Goal: Information Seeking & Learning: Learn about a topic

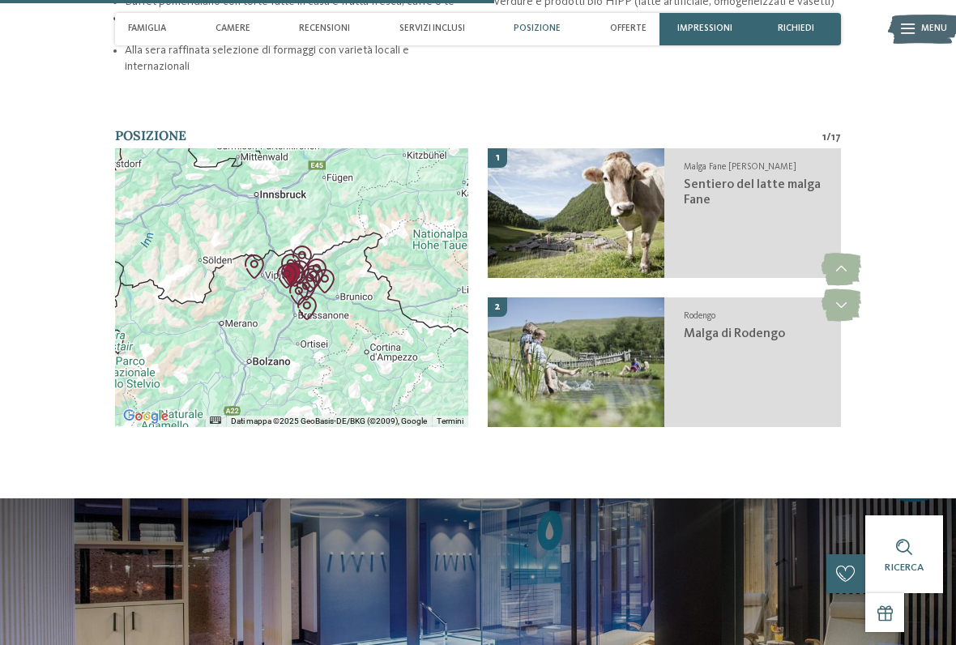
scroll to position [2389, 0]
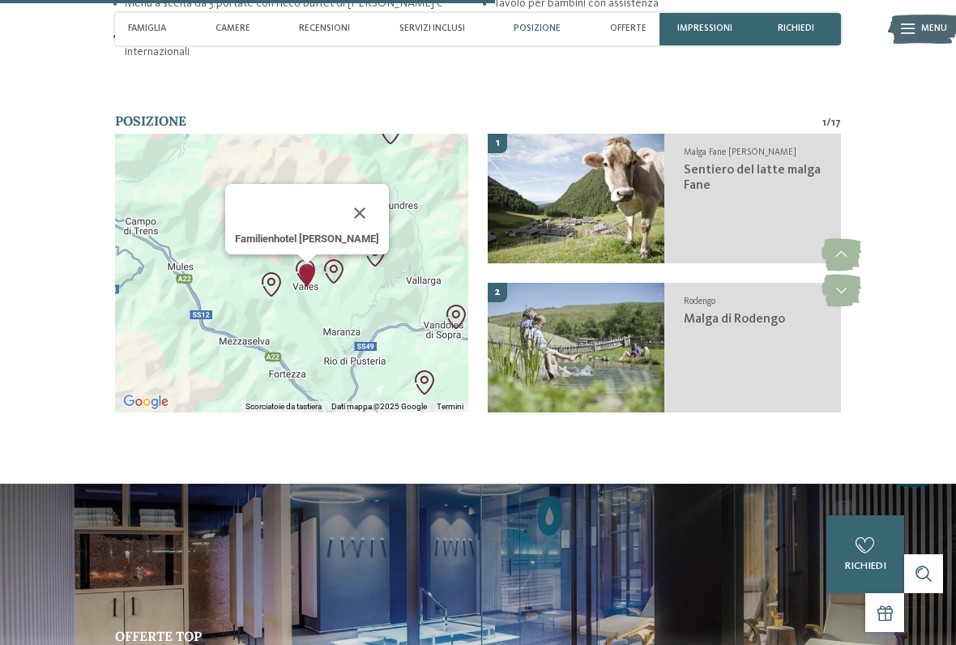
click at [323, 263] on div "Familienhotel [PERSON_NAME]" at bounding box center [291, 273] width 353 height 279
click at [354, 194] on button "Chiudi" at bounding box center [359, 213] width 39 height 39
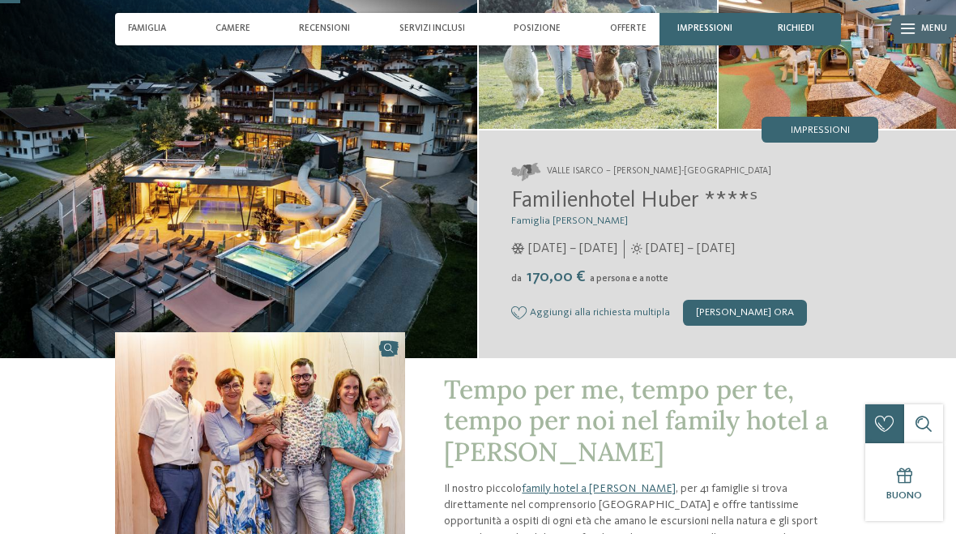
scroll to position [0, 0]
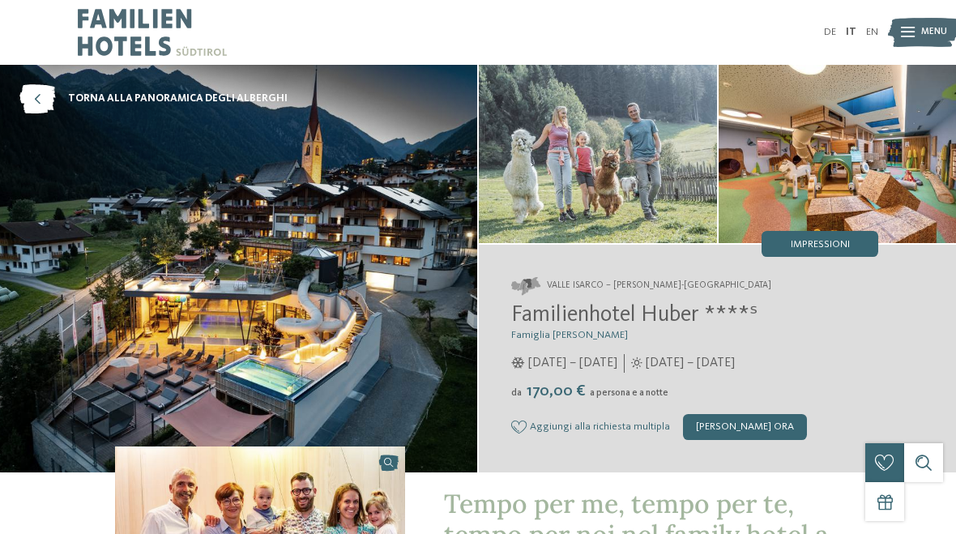
click at [853, 36] on link "IT" at bounding box center [851, 32] width 11 height 11
click at [914, 32] on img at bounding box center [923, 33] width 71 height 36
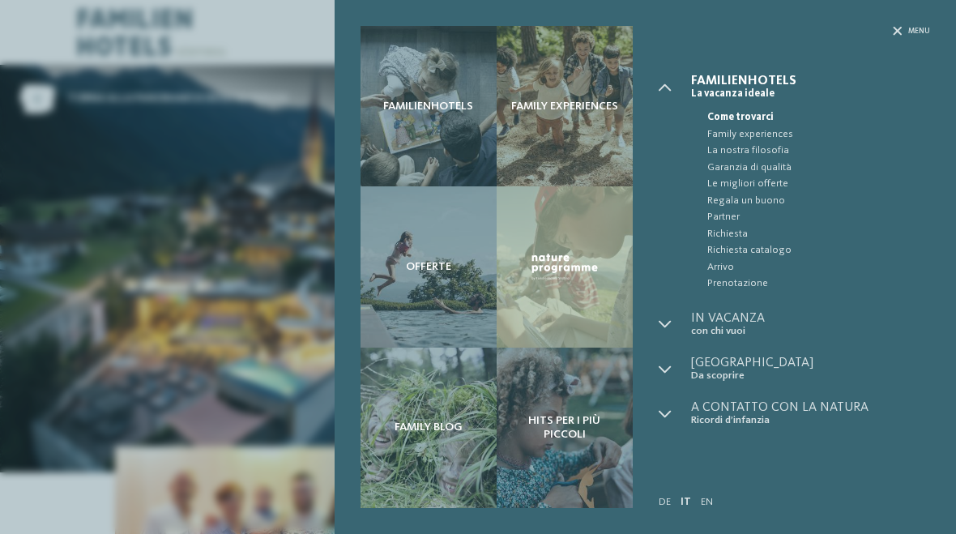
click at [911, 32] on span "Menu" at bounding box center [919, 31] width 22 height 11
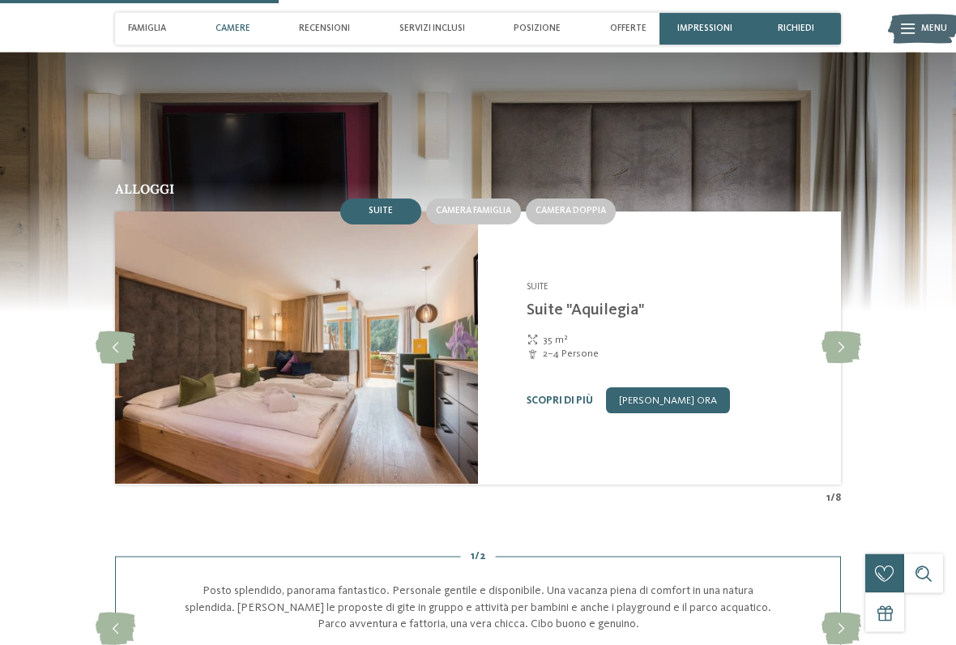
scroll to position [1345, 0]
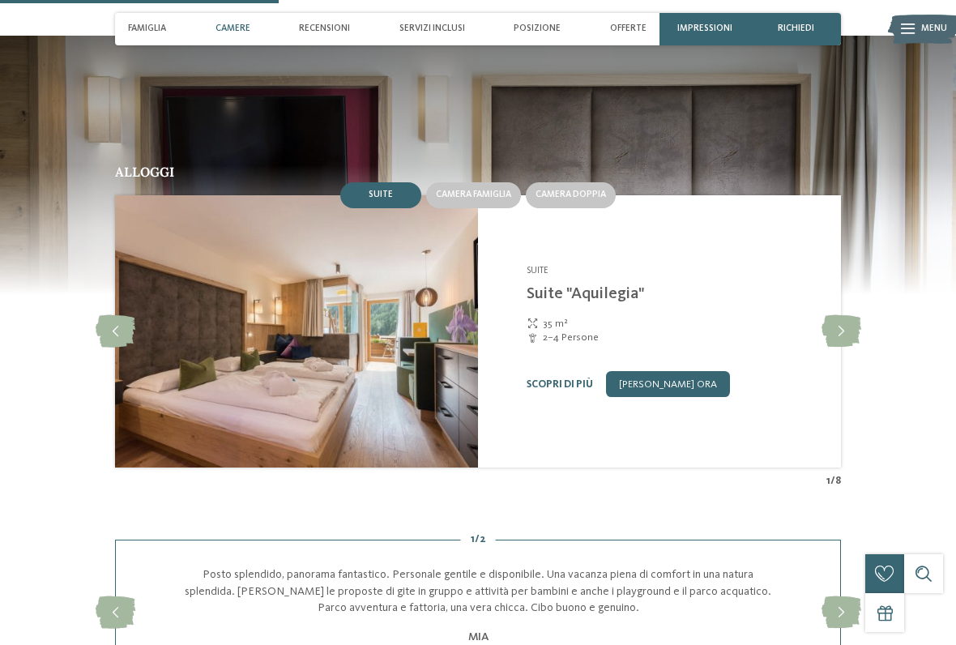
click at [572, 192] on span "Camera doppia" at bounding box center [570, 195] width 70 height 10
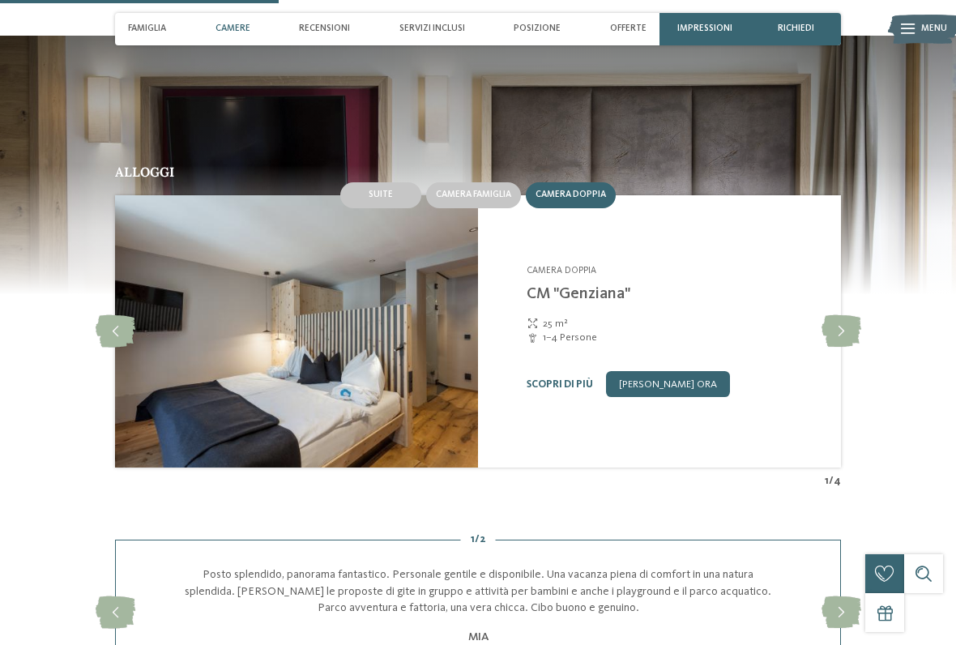
click at [411, 329] on img at bounding box center [296, 331] width 363 height 272
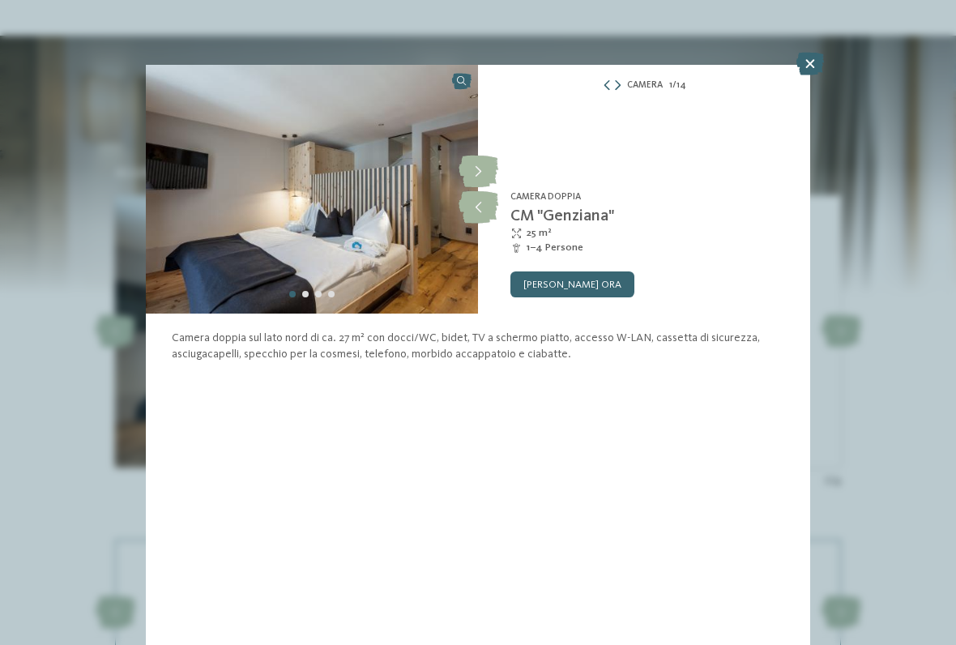
click at [416, 240] on img at bounding box center [312, 189] width 332 height 249
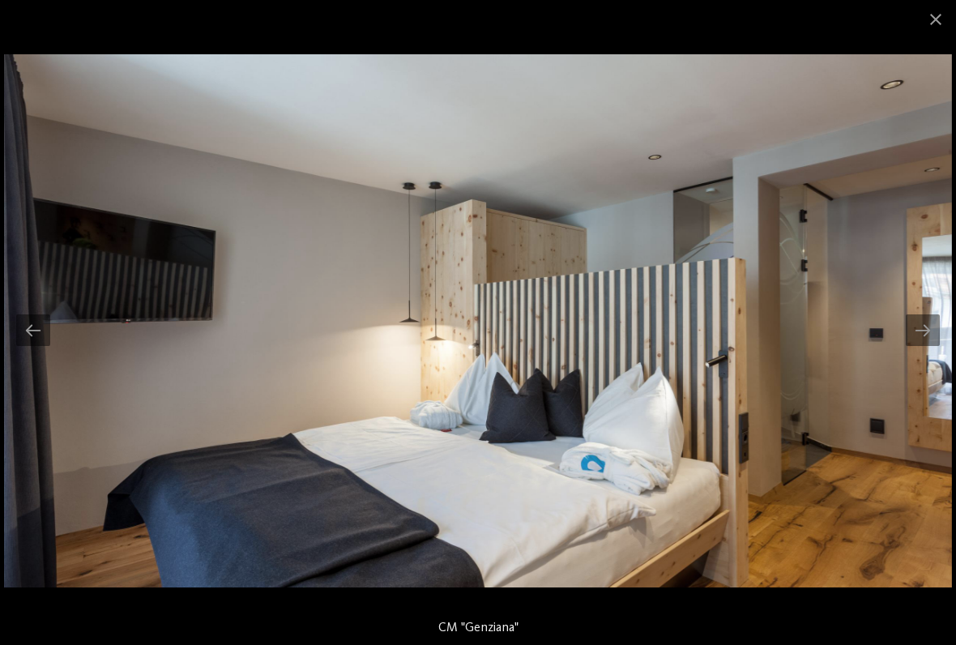
click at [927, 330] on div at bounding box center [922, 330] width 34 height 32
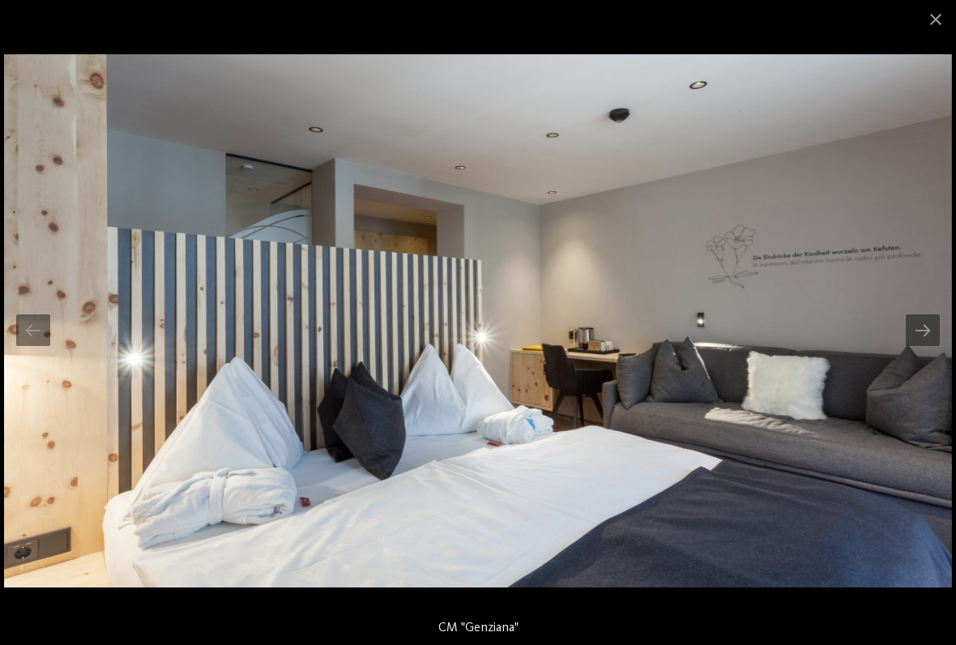
click at [912, 337] on div at bounding box center [922, 330] width 34 height 32
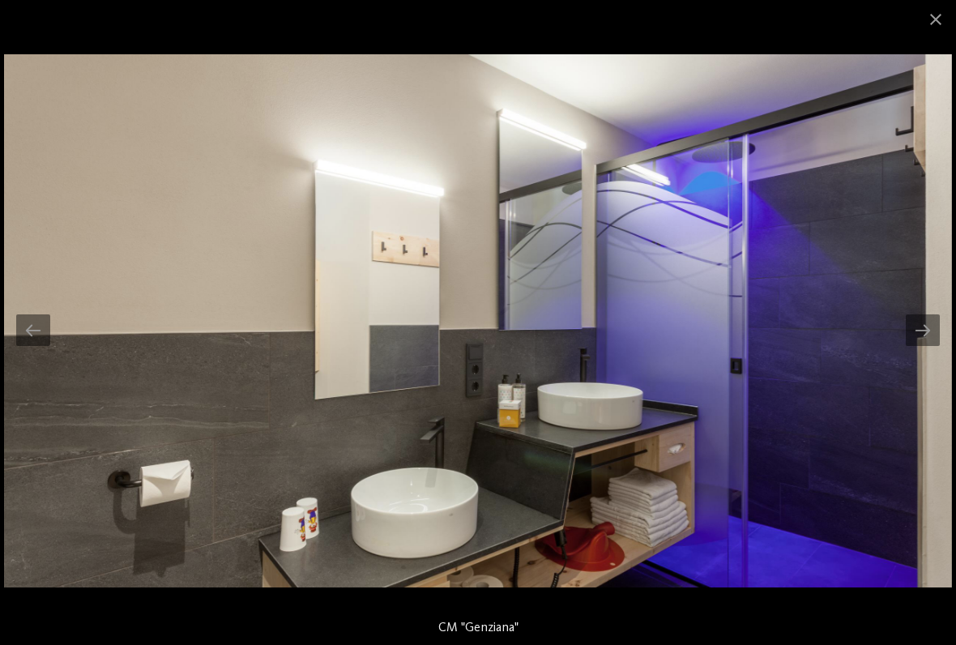
click at [920, 336] on div at bounding box center [922, 330] width 34 height 32
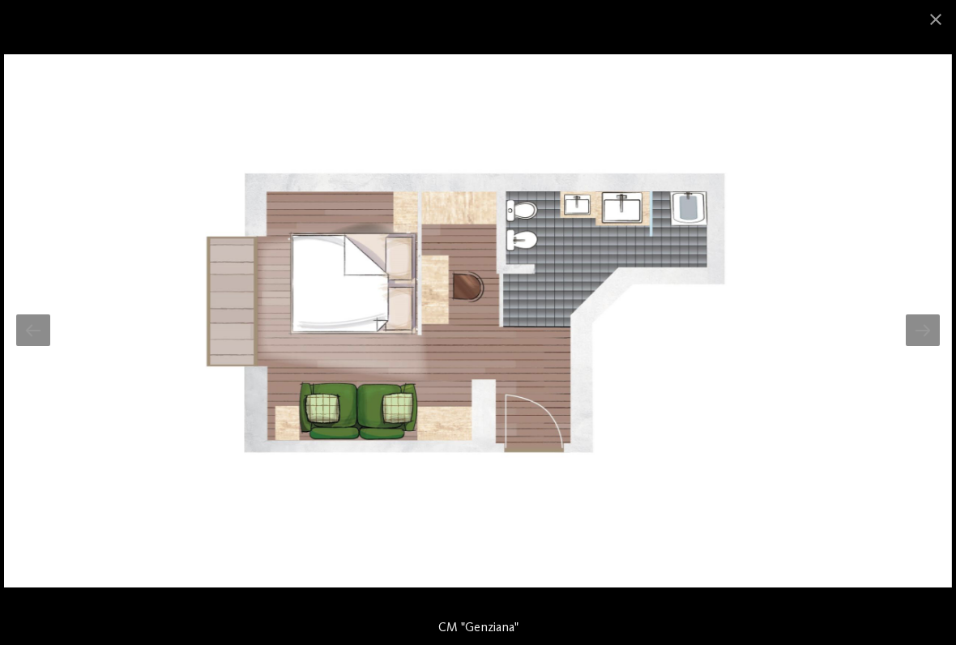
click at [922, 334] on div at bounding box center [922, 330] width 34 height 32
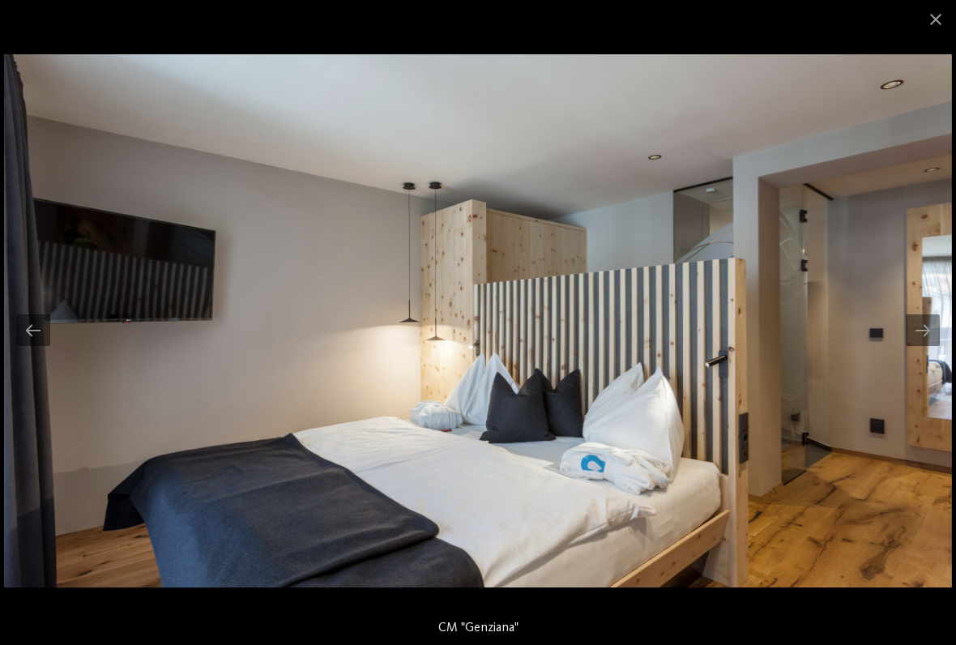
click at [917, 335] on div at bounding box center [922, 330] width 34 height 32
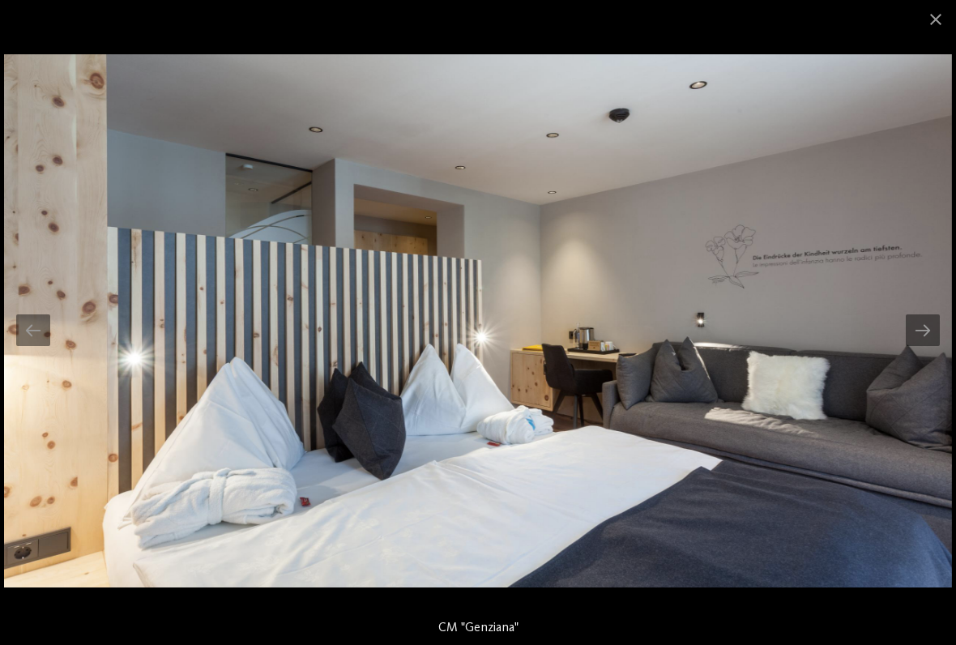
click at [931, 10] on span at bounding box center [935, 19] width 40 height 38
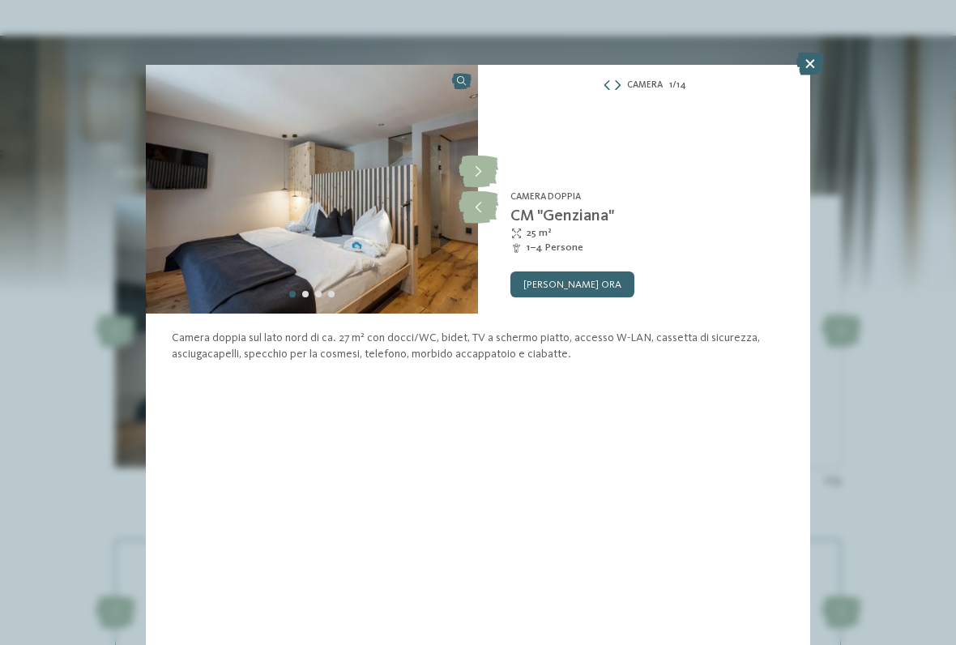
click at [816, 66] on icon at bounding box center [810, 64] width 28 height 23
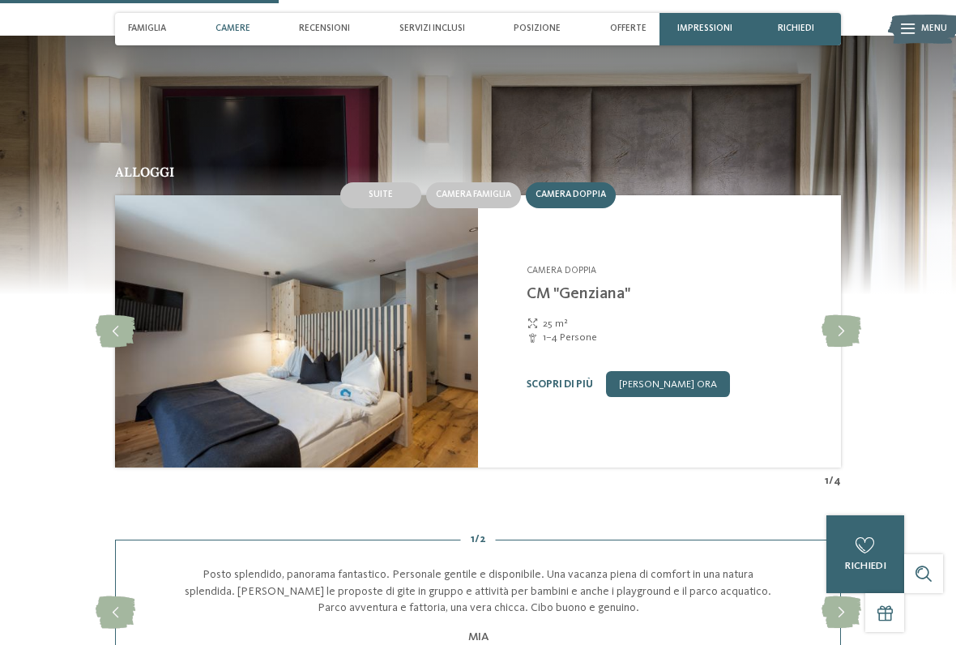
click at [479, 196] on div "Camera famiglia" at bounding box center [473, 195] width 95 height 26
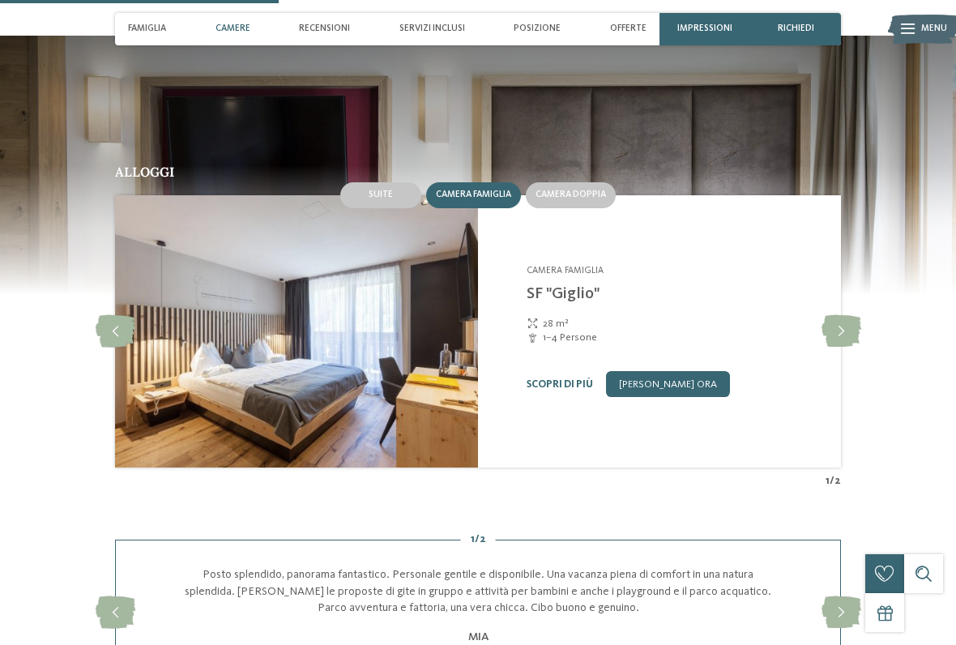
click at [852, 331] on icon at bounding box center [841, 331] width 40 height 32
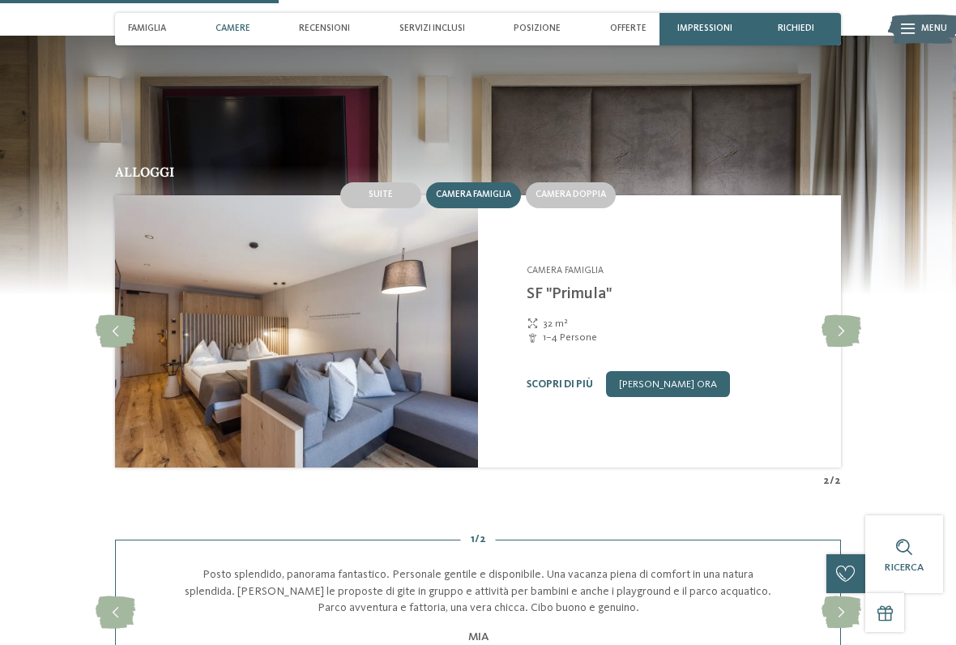
click at [845, 326] on icon at bounding box center [841, 331] width 40 height 32
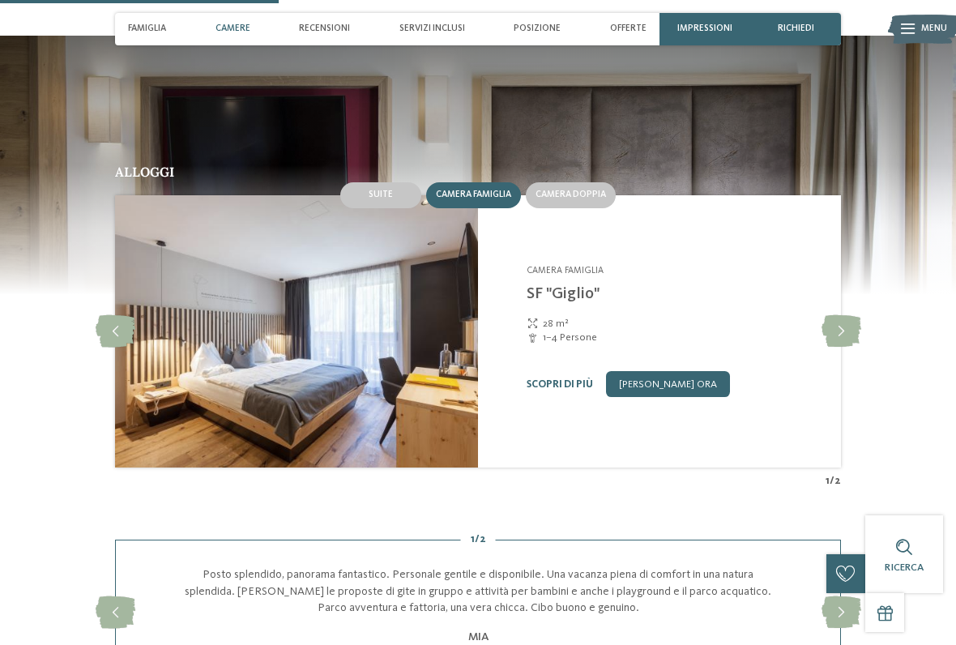
click at [845, 333] on icon at bounding box center [841, 331] width 40 height 32
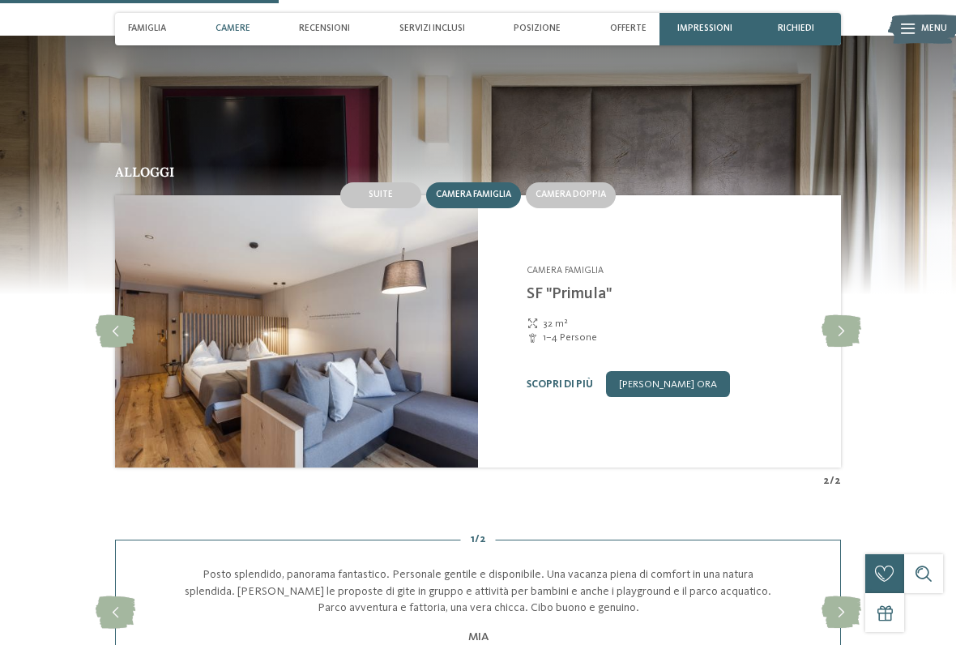
click at [838, 323] on icon at bounding box center [841, 331] width 40 height 32
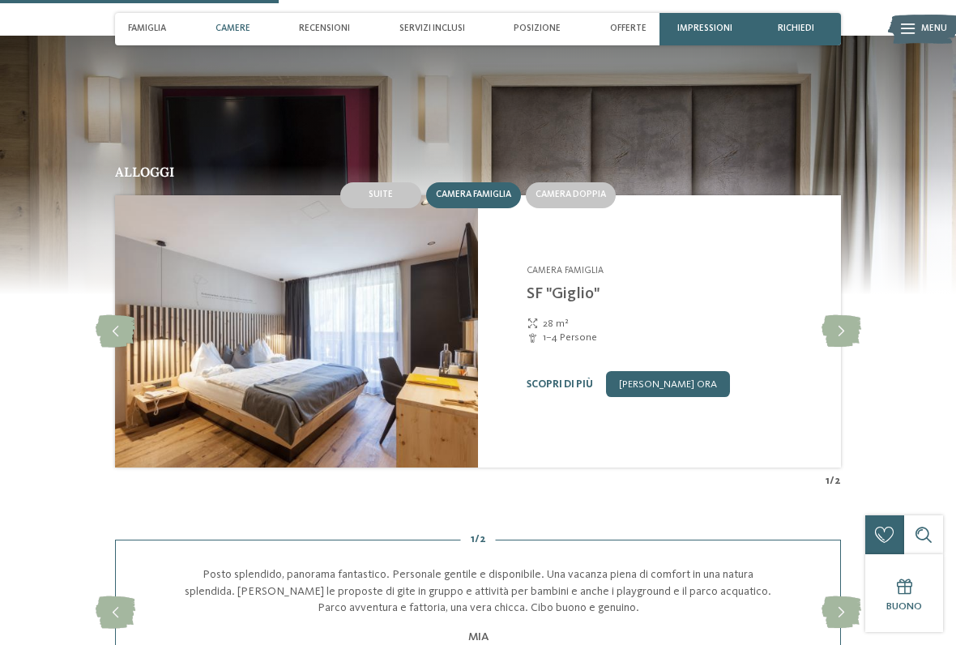
click at [377, 199] on div "Suite" at bounding box center [380, 195] width 81 height 26
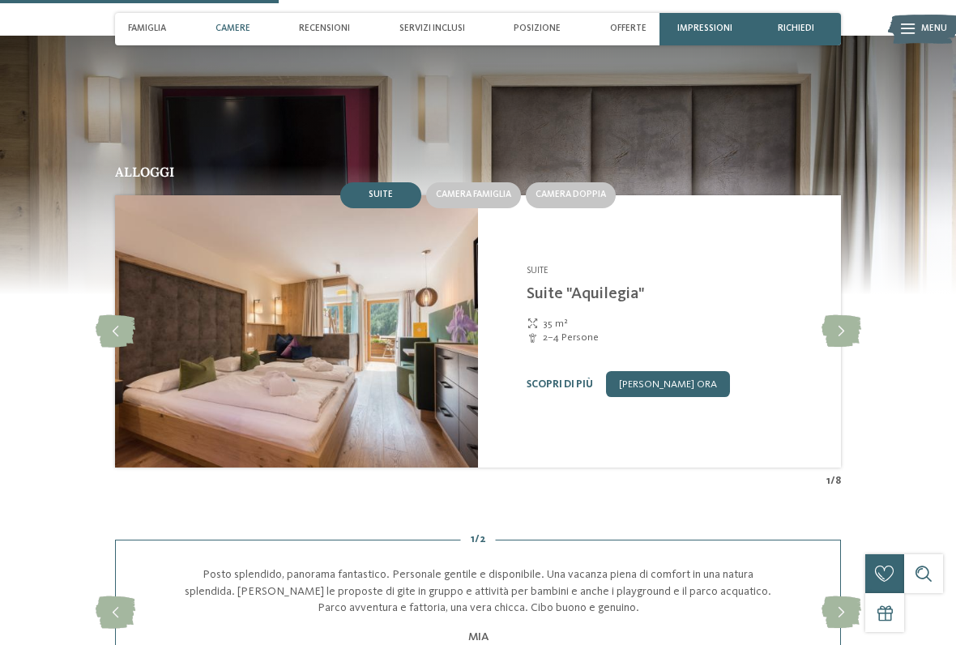
click at [833, 337] on icon at bounding box center [841, 331] width 40 height 32
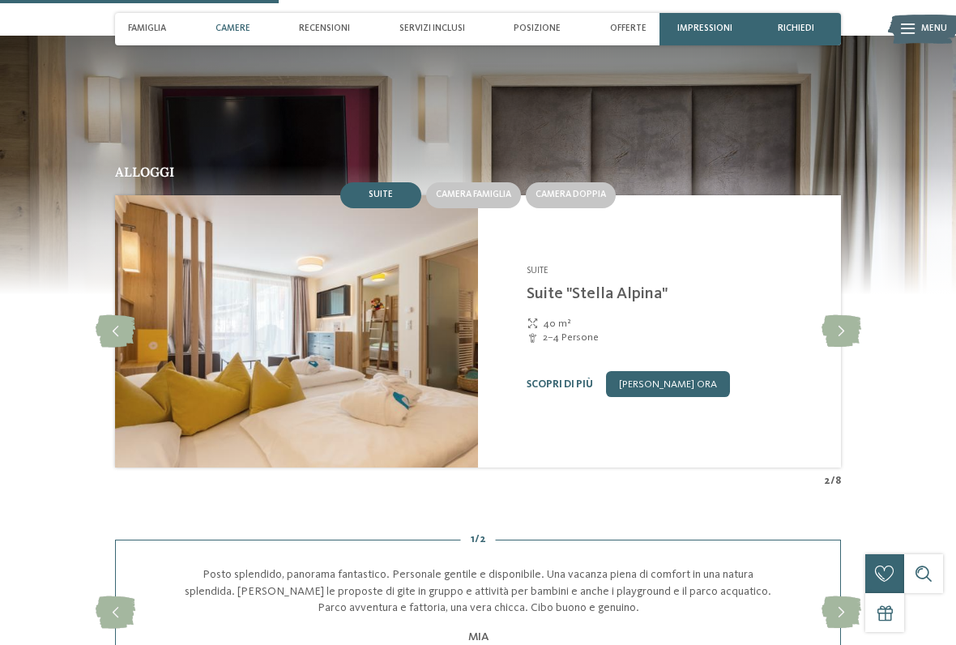
click at [835, 322] on icon at bounding box center [841, 331] width 40 height 32
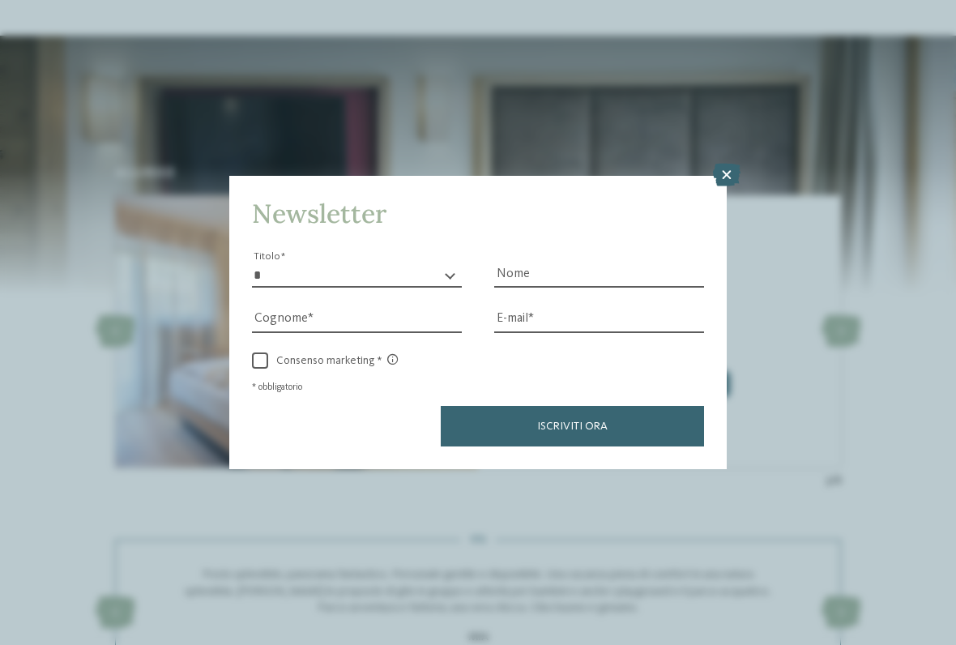
click at [714, 164] on icon at bounding box center [727, 175] width 28 height 23
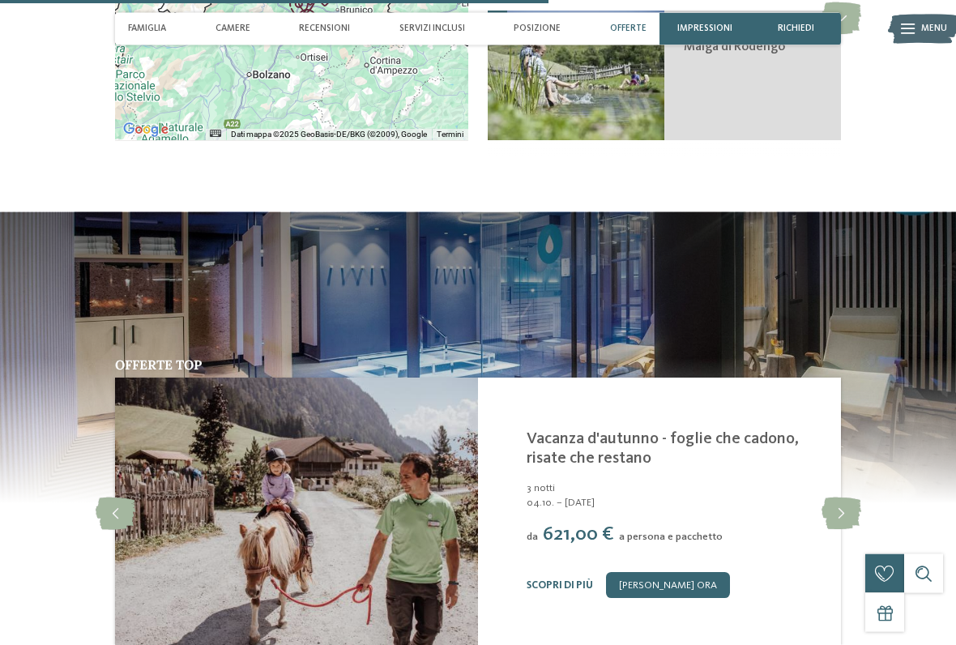
scroll to position [2669, 0]
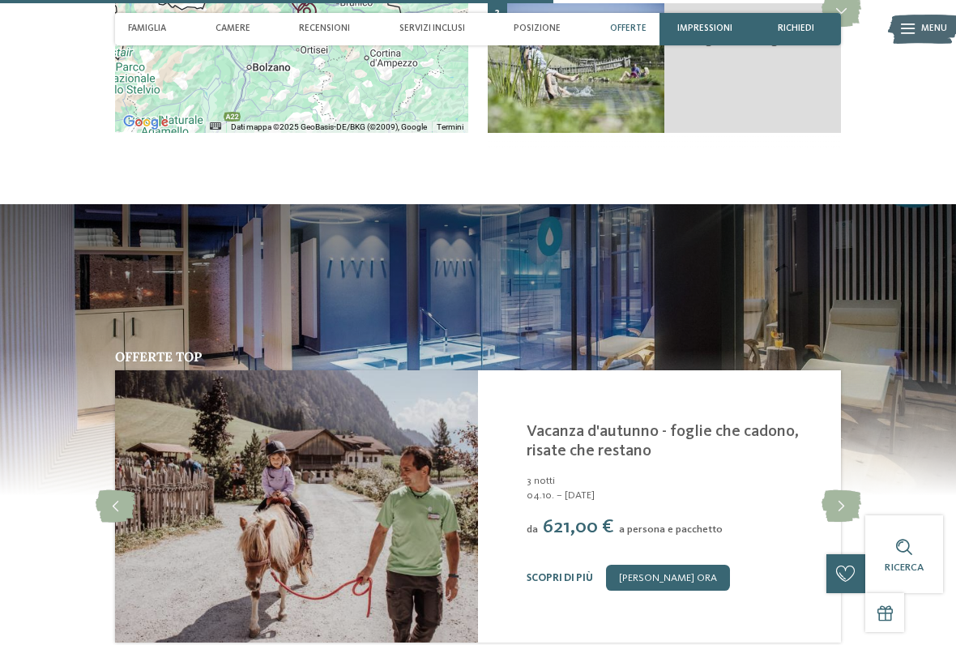
click at [202, 277] on img at bounding box center [478, 349] width 956 height 292
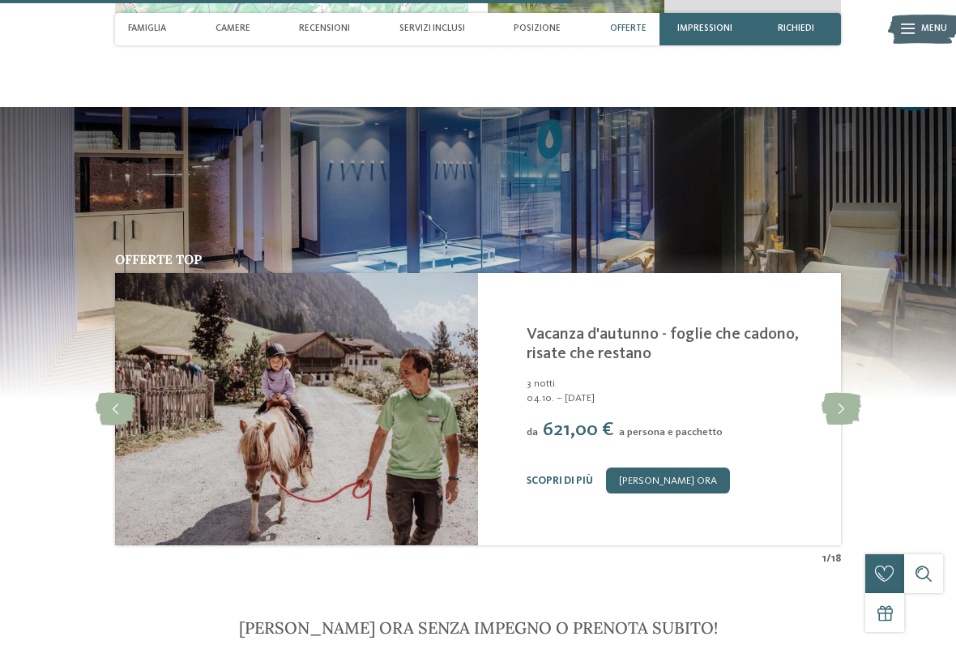
scroll to position [2772, 0]
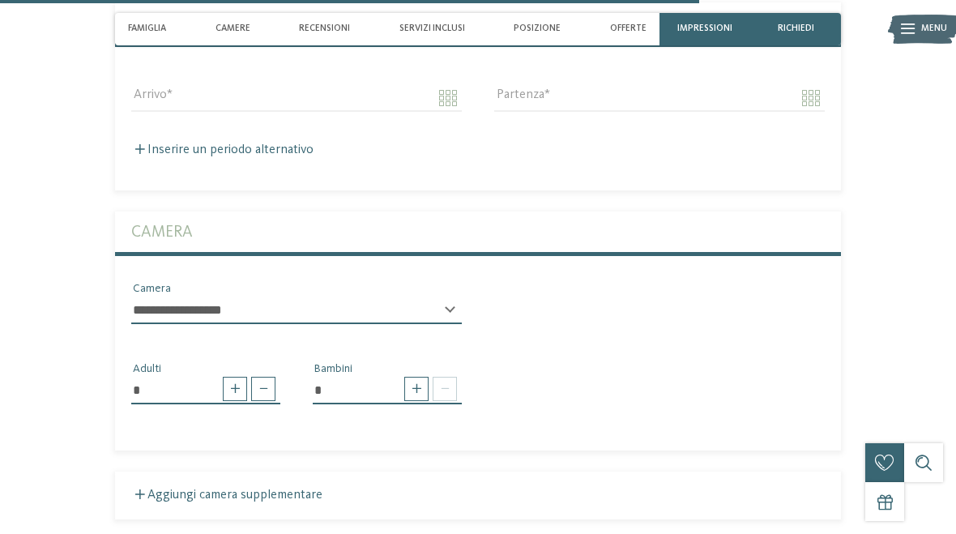
click at [241, 23] on div "Camere" at bounding box center [233, 29] width 48 height 32
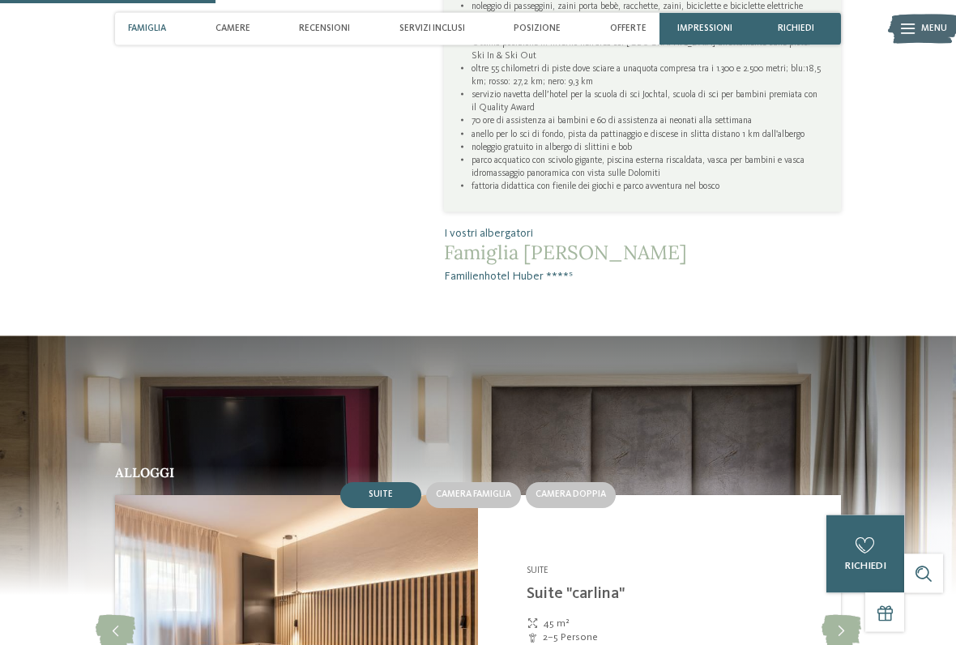
scroll to position [1046, 0]
click at [575, 489] on span "Camera doppia" at bounding box center [570, 494] width 70 height 10
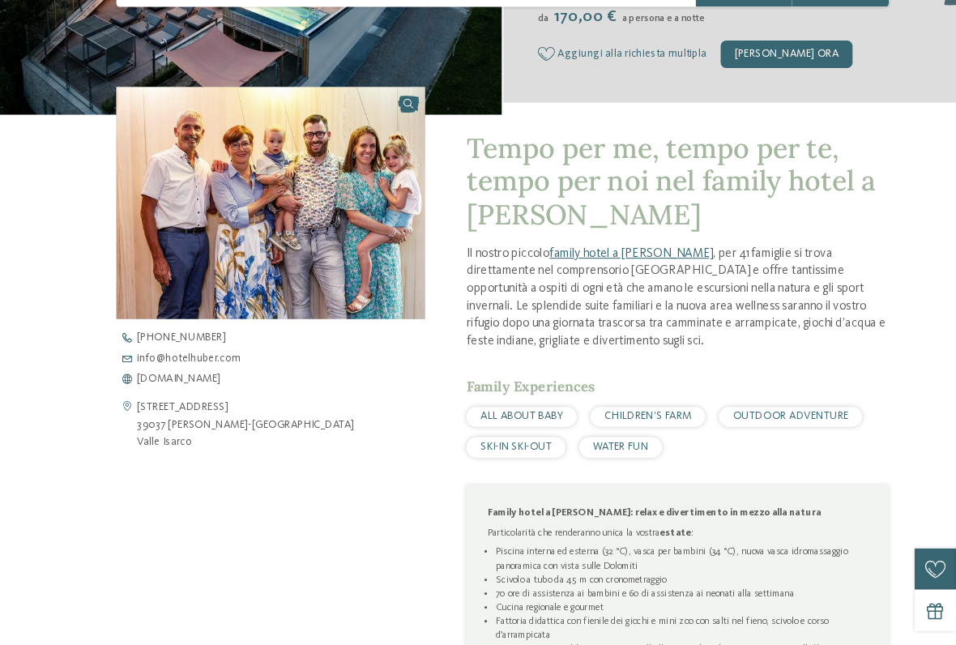
scroll to position [339, 0]
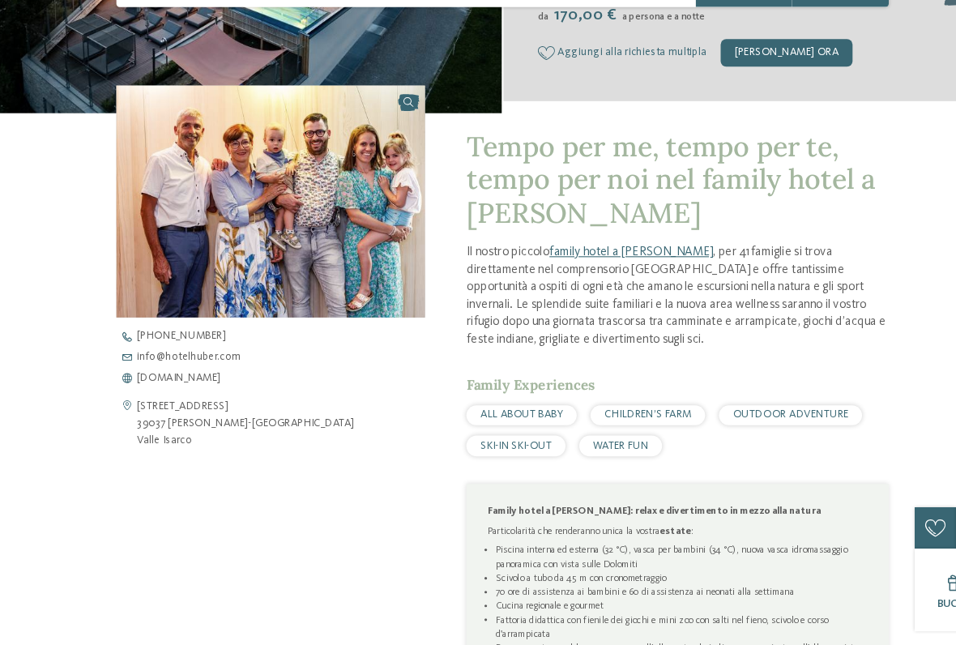
click at [201, 412] on address "Via della Chiesa 4 39037 Valles-Rio Pusteria Valle Isarco" at bounding box center [236, 436] width 204 height 49
click at [177, 412] on address "Via della Chiesa 4 39037 Valles-Rio Pusteria Valle Isarco" at bounding box center [236, 436] width 204 height 49
click at [141, 412] on address "Via della Chiesa 4 39037 Valles-Rio Pusteria Valle Isarco" at bounding box center [236, 436] width 204 height 49
click at [121, 412] on icon at bounding box center [124, 436] width 19 height 49
click at [134, 412] on address "Via della Chiesa 4 39037 Valles-Rio Pusteria Valle Isarco" at bounding box center [236, 436] width 204 height 49
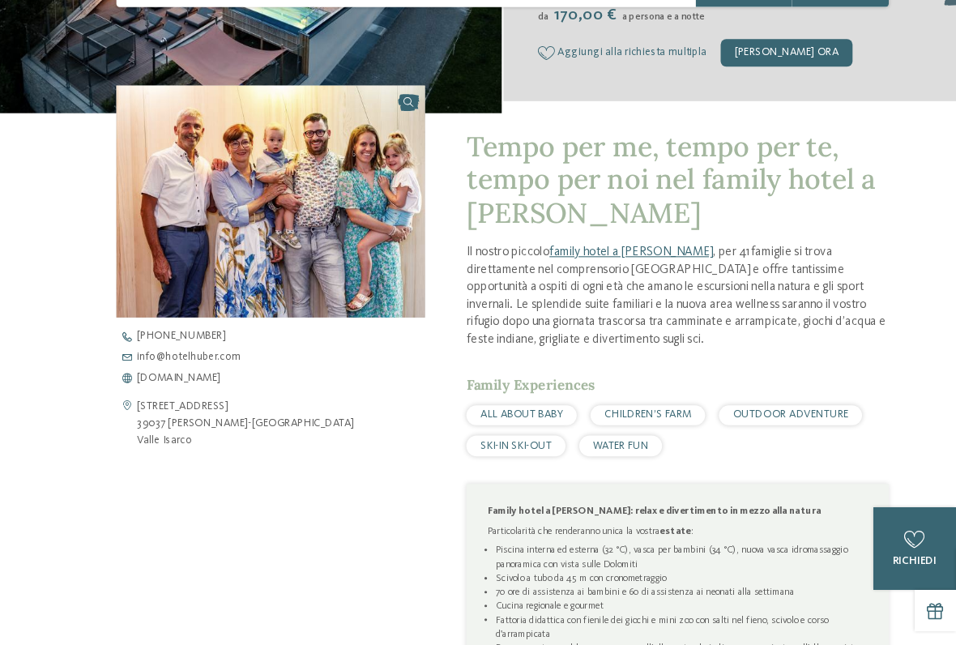
click at [157, 368] on div "Via della Chiesa 4 39037 Valles-Rio Pusteria Valle Isarco +39 0472 547 186 info…" at bounding box center [260, 406] width 290 height 112
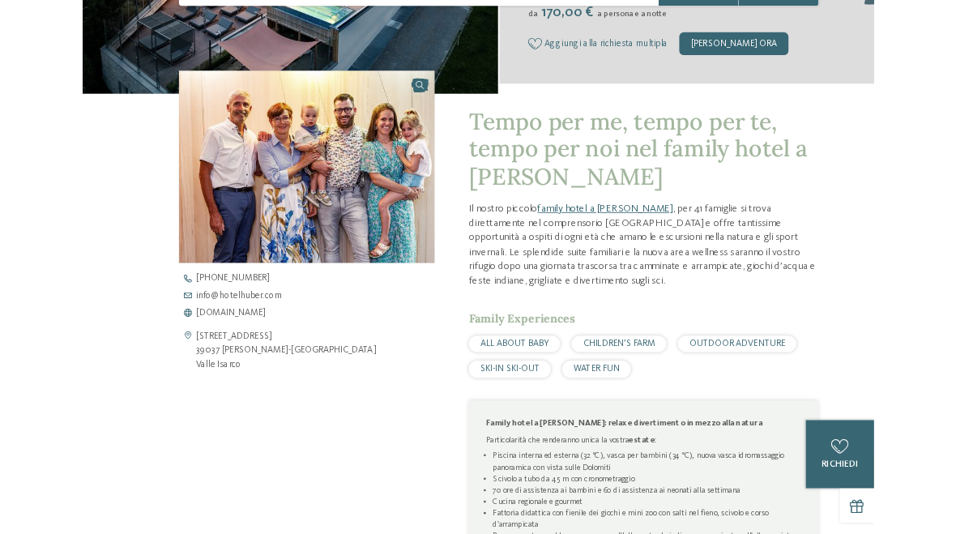
scroll to position [0, 0]
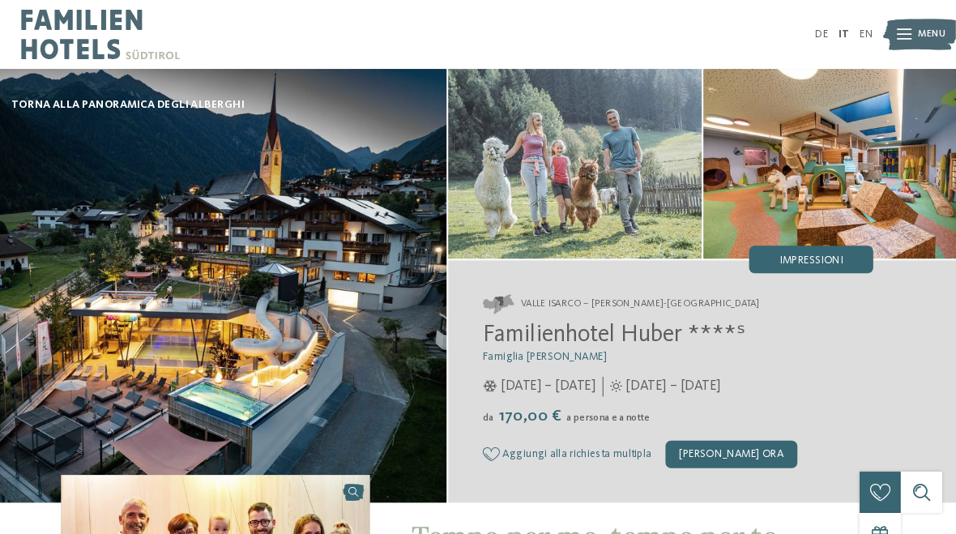
click at [600, 166] on img at bounding box center [598, 154] width 238 height 178
